Goal: Book appointment/travel/reservation

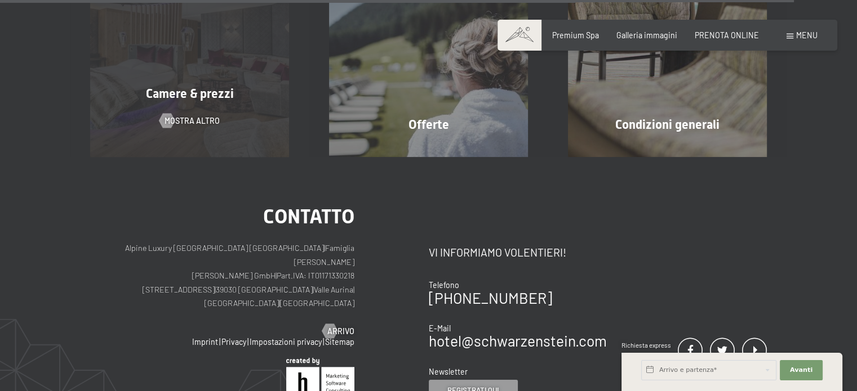
scroll to position [3604, 0]
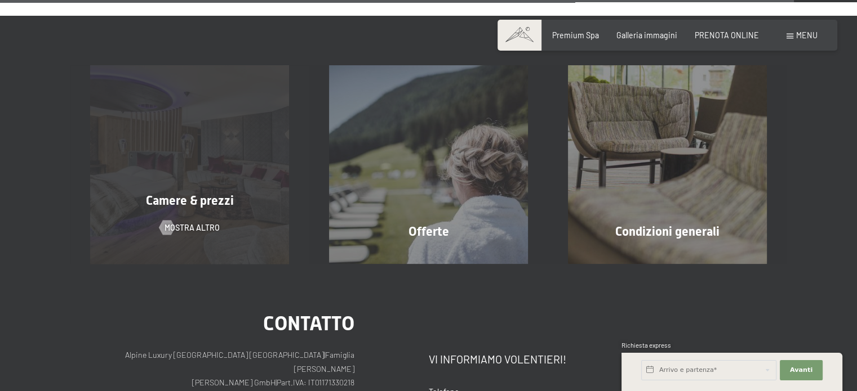
click at [192, 129] on div "Camere & prezzi mostra altro" at bounding box center [189, 164] width 239 height 199
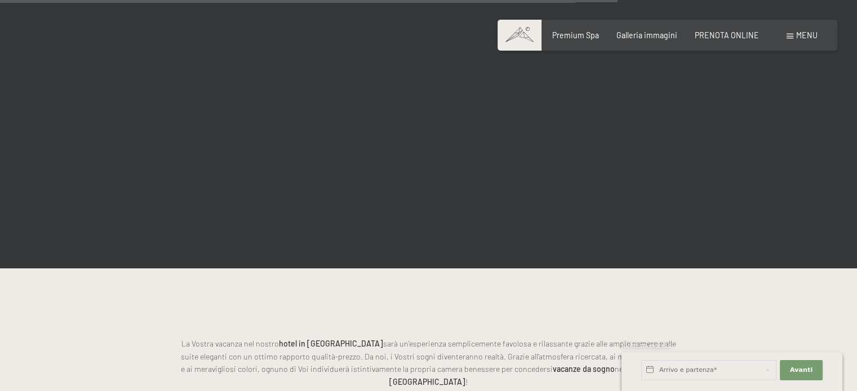
scroll to position [2591, 0]
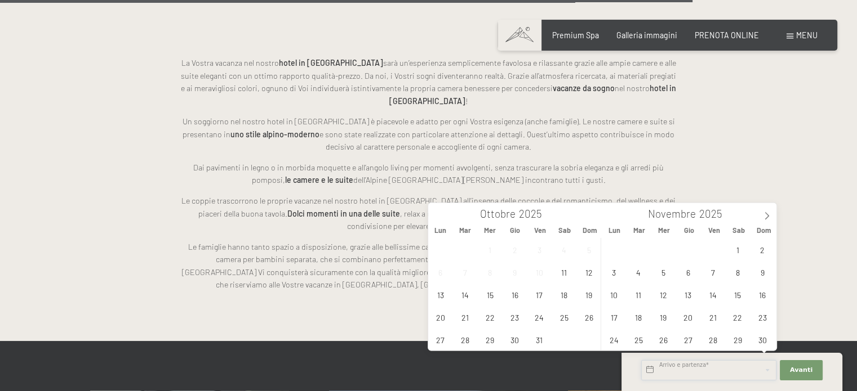
click at [714, 371] on input "text" at bounding box center [708, 371] width 135 height 20
click at [564, 275] on span "11" at bounding box center [564, 272] width 22 height 22
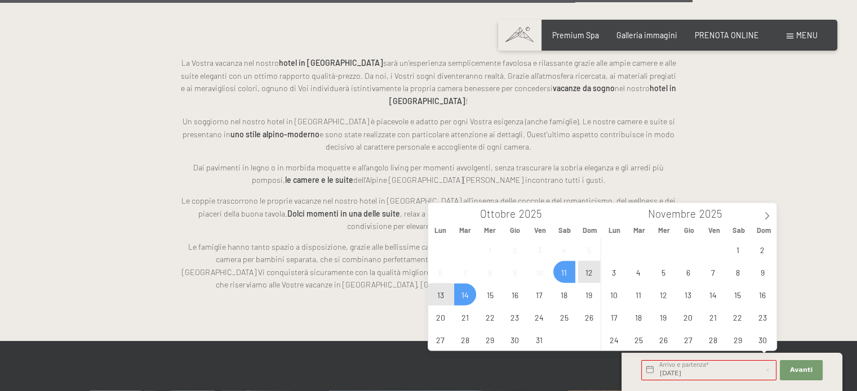
click at [465, 297] on span "14" at bounding box center [465, 295] width 22 height 22
type input "Sab. 11/10/2025 - Mar. 14/10/2025"
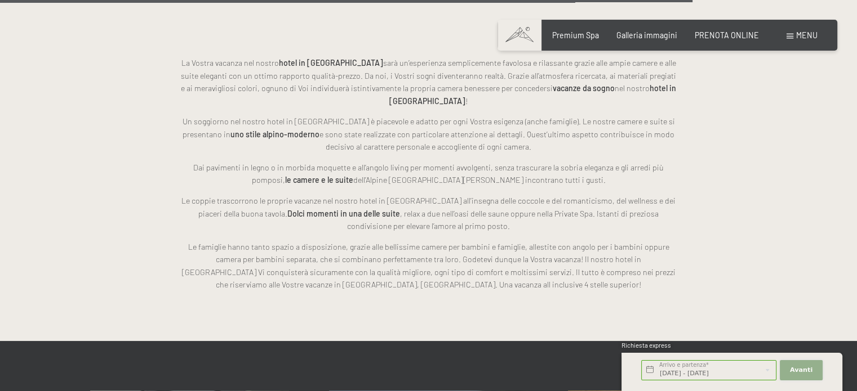
click at [803, 370] on span "Avanti" at bounding box center [801, 370] width 23 height 9
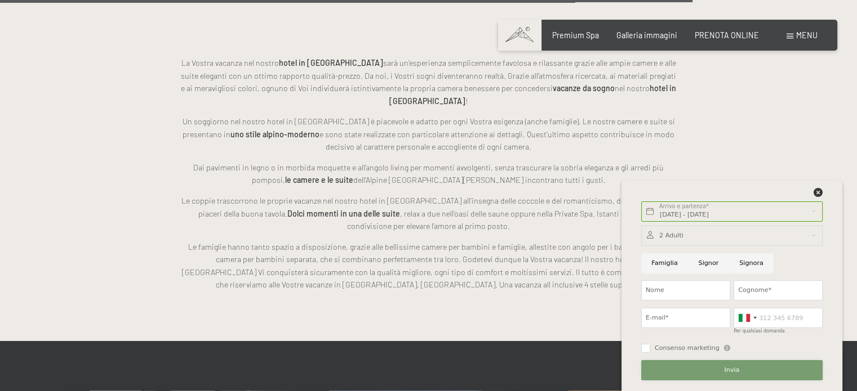
click at [696, 375] on button "Invia" at bounding box center [731, 371] width 181 height 20
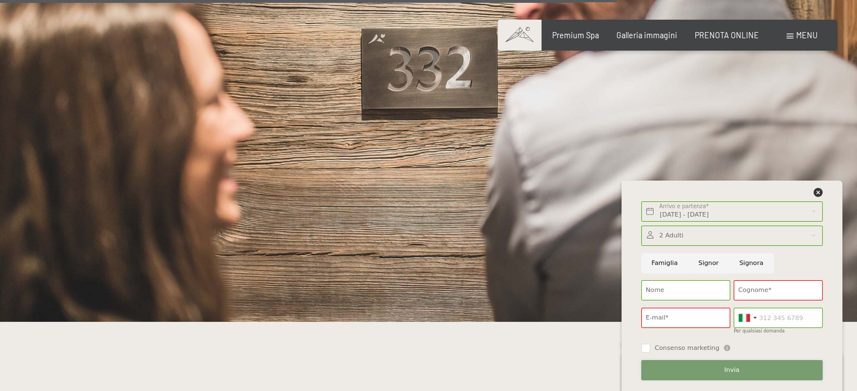
scroll to position [2084, 0]
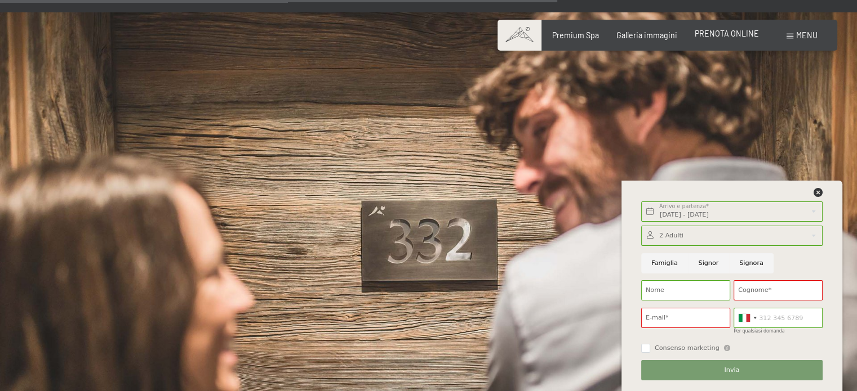
click at [727, 35] on span "PRENOTA ONLINE" at bounding box center [727, 34] width 64 height 10
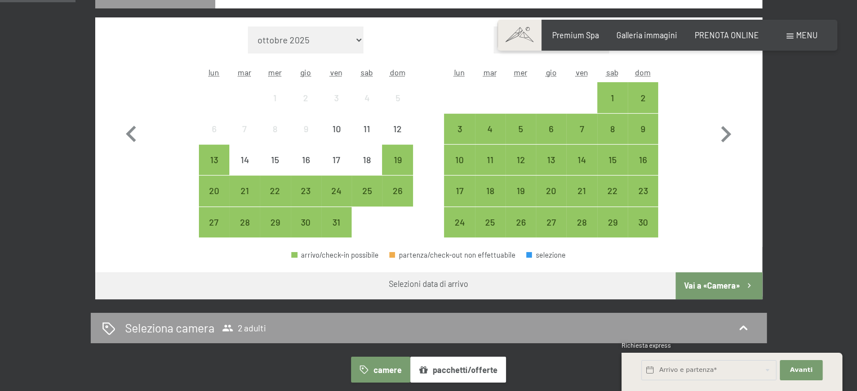
scroll to position [338, 0]
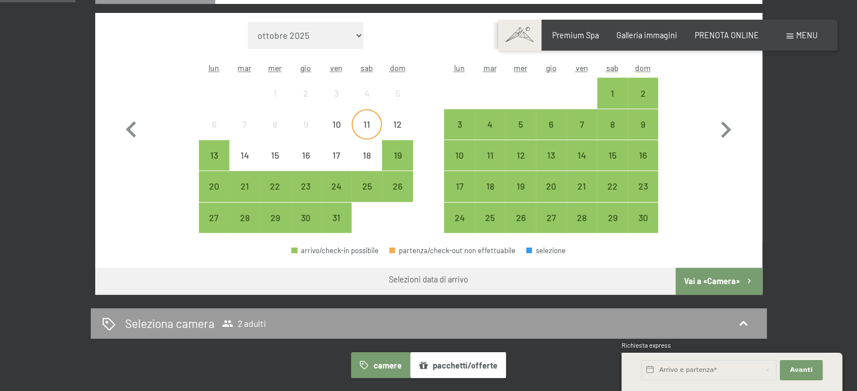
click at [365, 128] on div "11" at bounding box center [367, 134] width 28 height 28
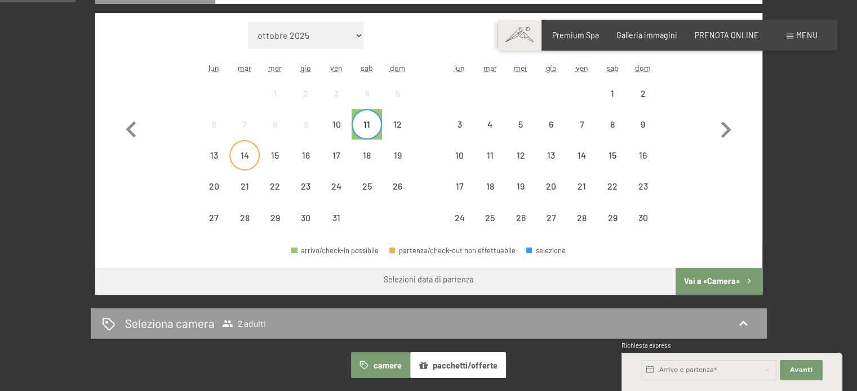
click at [241, 159] on div "14" at bounding box center [244, 165] width 28 height 28
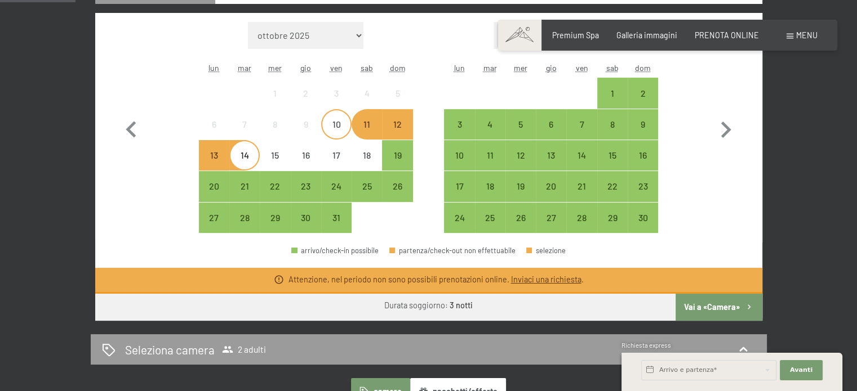
click at [339, 127] on div "10" at bounding box center [336, 134] width 28 height 28
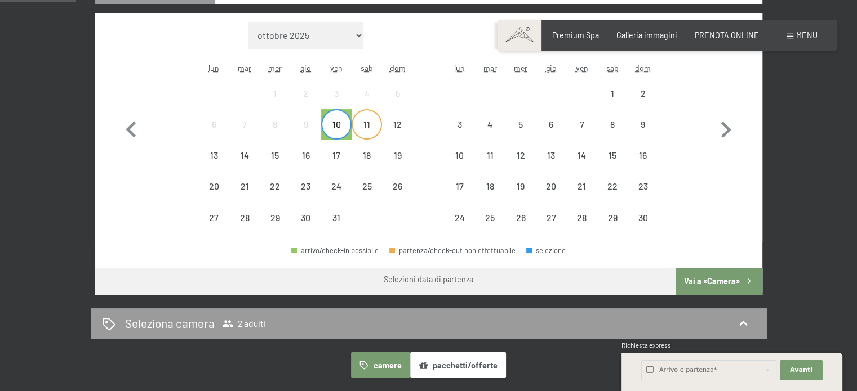
click at [363, 128] on div "11" at bounding box center [367, 134] width 28 height 28
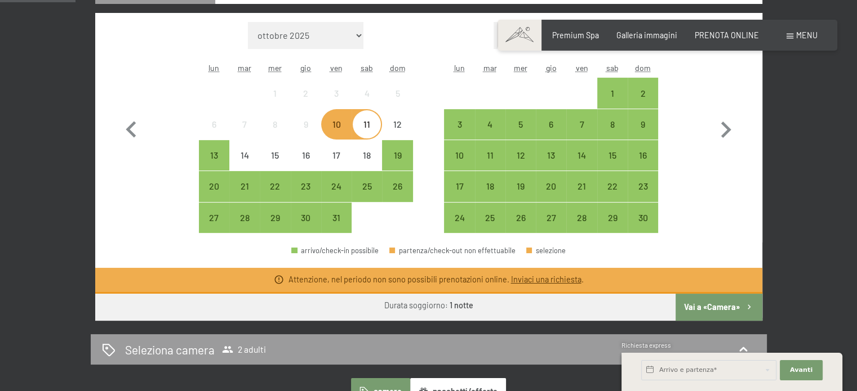
click at [369, 132] on div "11" at bounding box center [367, 134] width 28 height 28
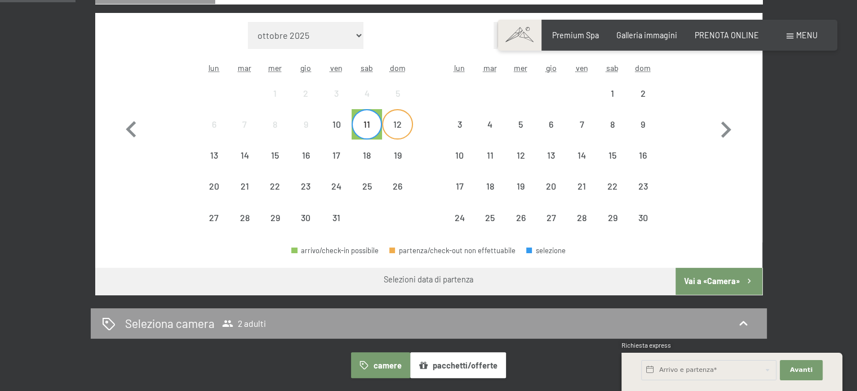
click at [394, 133] on div "12" at bounding box center [397, 134] width 28 height 28
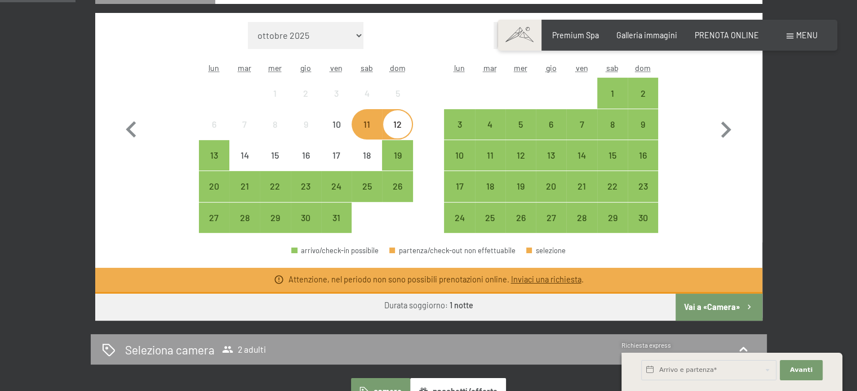
click at [396, 133] on div "12" at bounding box center [397, 134] width 28 height 28
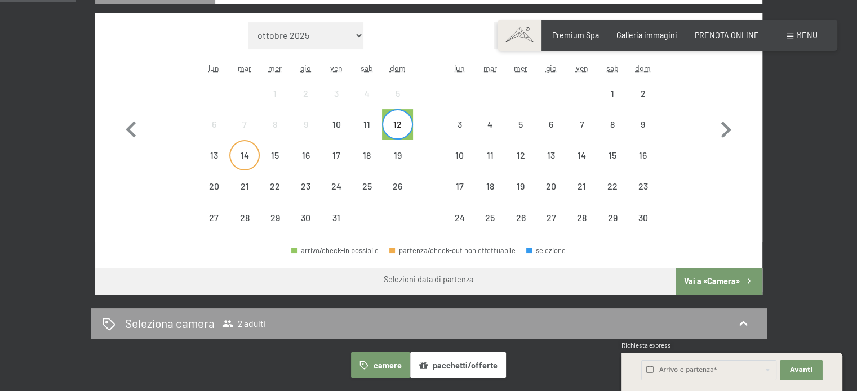
click at [251, 159] on div "14" at bounding box center [244, 165] width 28 height 28
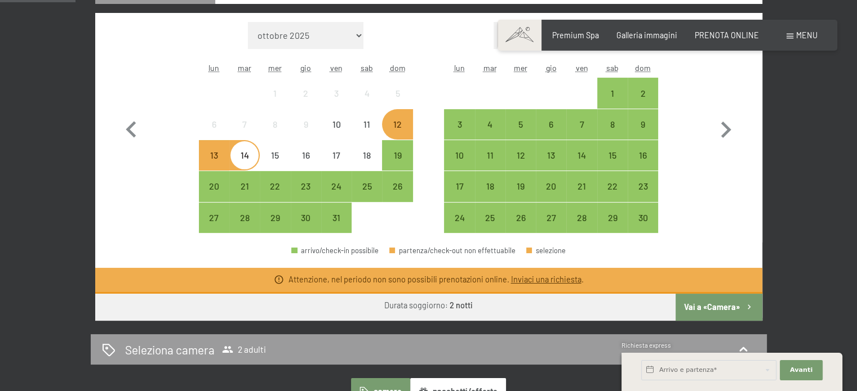
click at [208, 153] on div "13" at bounding box center [214, 165] width 28 height 28
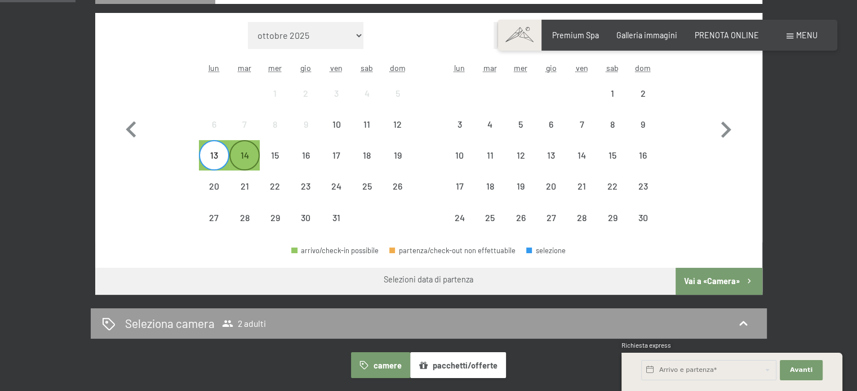
click at [241, 158] on div "14" at bounding box center [244, 165] width 28 height 28
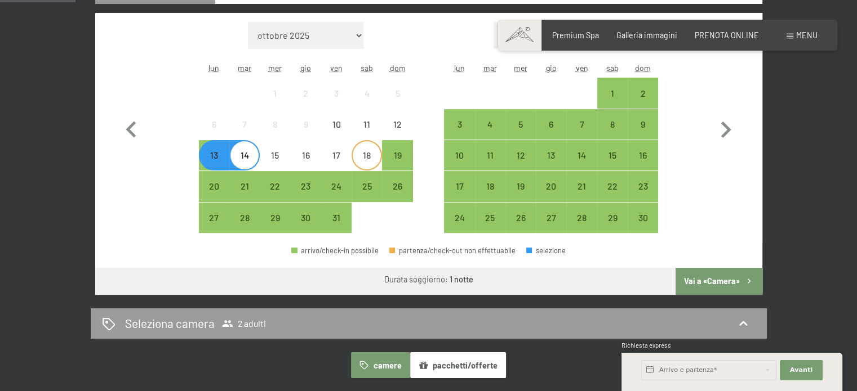
click at [362, 157] on div "18" at bounding box center [367, 165] width 28 height 28
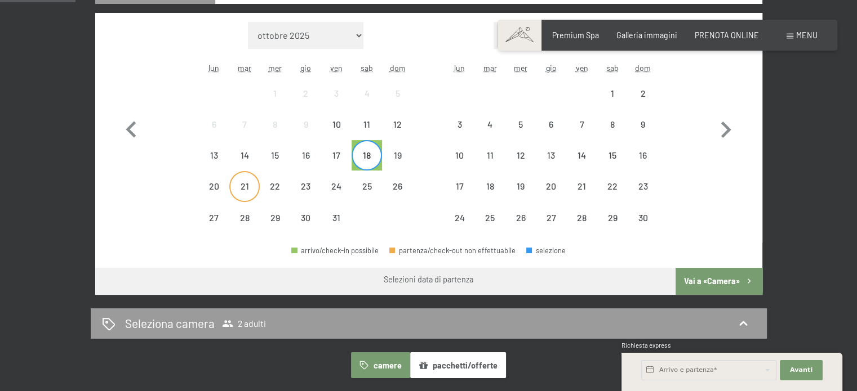
click at [241, 185] on div "21" at bounding box center [244, 196] width 28 height 28
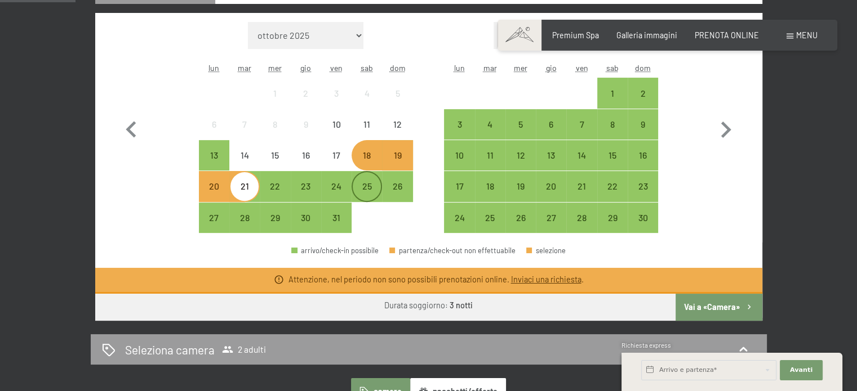
click at [358, 191] on div "25" at bounding box center [367, 196] width 28 height 28
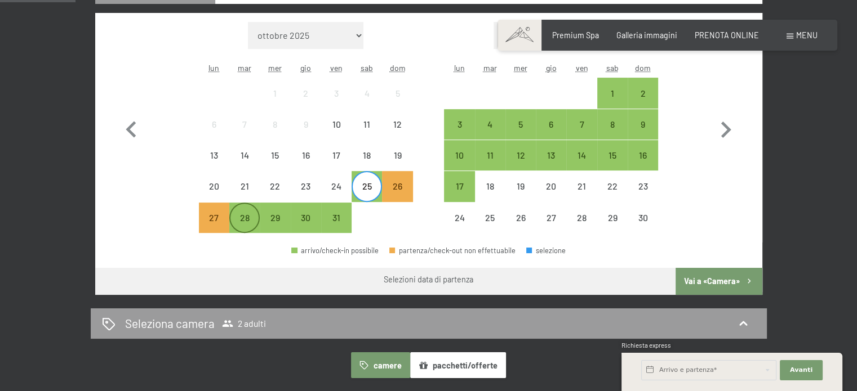
click at [248, 216] on div "28" at bounding box center [244, 227] width 28 height 28
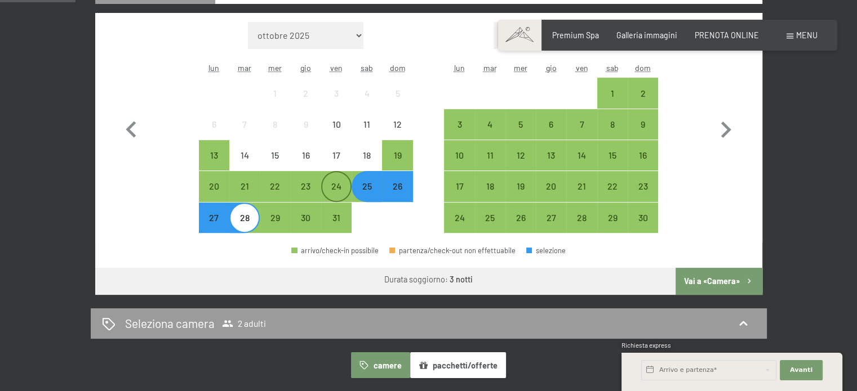
click at [338, 189] on div "24" at bounding box center [336, 196] width 28 height 28
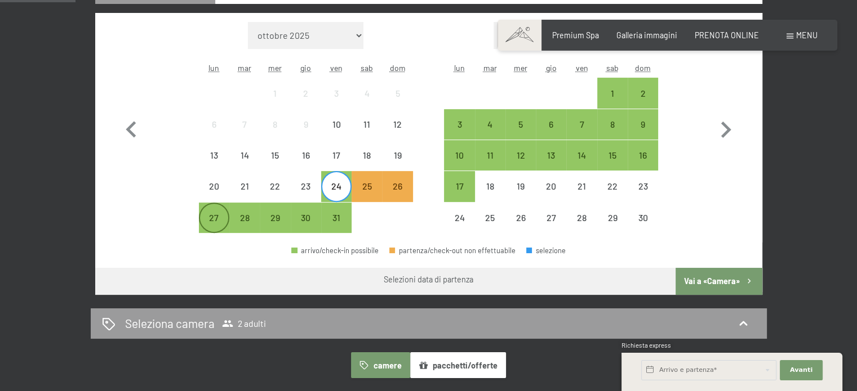
click at [202, 224] on div "27" at bounding box center [214, 227] width 28 height 28
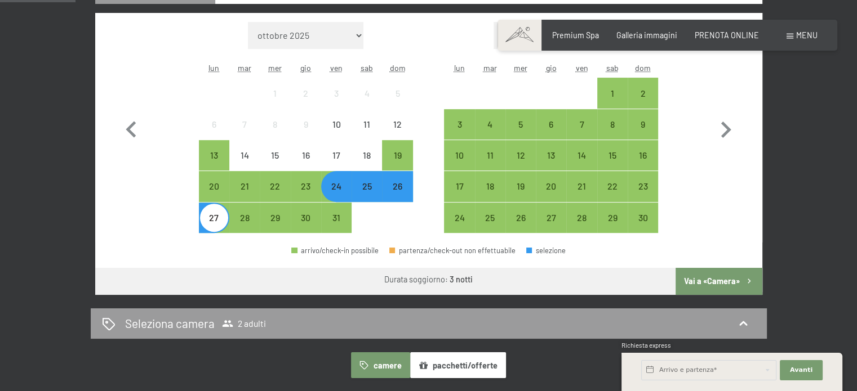
click at [723, 281] on button "Vai a «Camera»" at bounding box center [718, 281] width 86 height 27
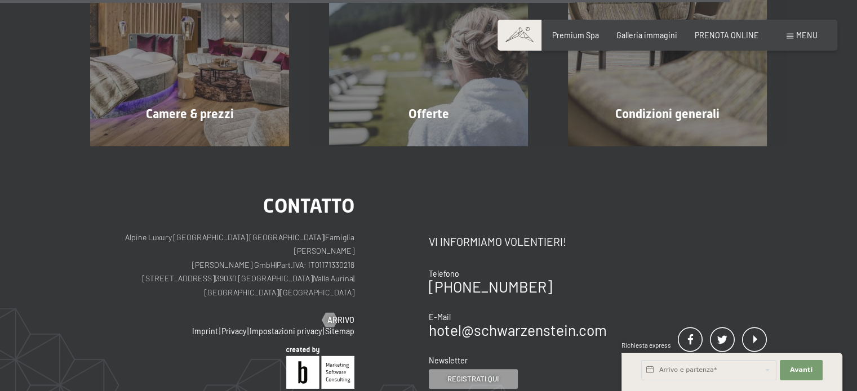
scroll to position [1089, 0]
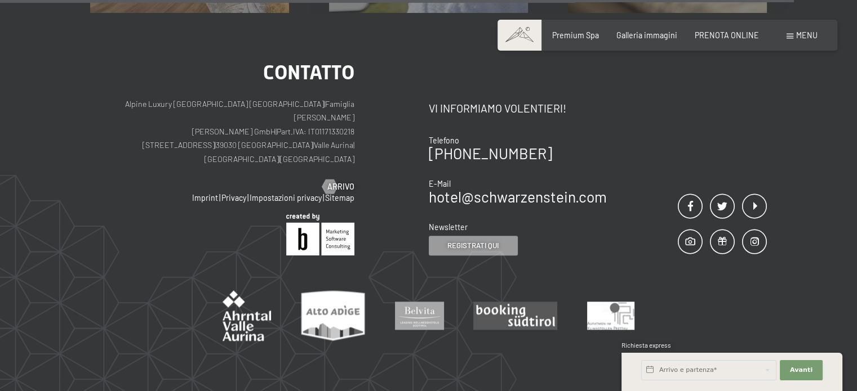
click at [370, 144] on div "Contatto Alpine Luxury [GEOGRAPHIC_DATA] SCHWARZENSTEIN | Famiglia Zimmerhofer …" at bounding box center [259, 159] width 339 height 193
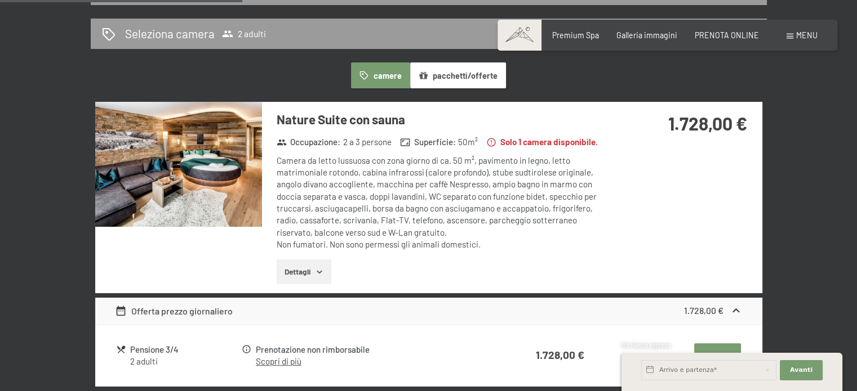
scroll to position [338, 0]
